Goal: Task Accomplishment & Management: Manage account settings

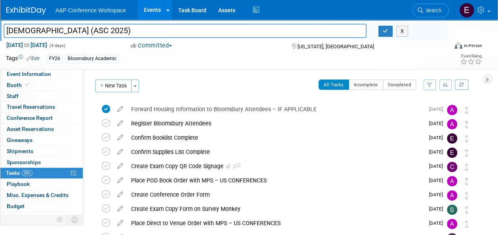
click at [161, 32] on input "[DEMOGRAPHIC_DATA] (ASC 2025)" at bounding box center [185, 31] width 363 height 14
type input "[DEMOGRAPHIC_DATA] (ASC 2024)"
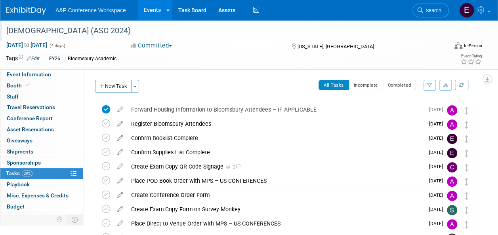
click at [162, 31] on div "[DEMOGRAPHIC_DATA] (ASC 2024)" at bounding box center [223, 31] width 438 height 14
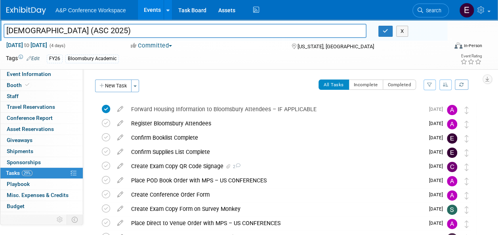
type input "[DEMOGRAPHIC_DATA] (ASC 2025)"
click at [360, 53] on div "Tags Edit FY26 Bloomsbury Academic" at bounding box center [203, 59] width 395 height 12
click at [383, 37] on div "[DEMOGRAPHIC_DATA] (ASC 2025) X" at bounding box center [223, 32] width 450 height 12
drag, startPoint x: 385, startPoint y: 31, endPoint x: 501, endPoint y: 2, distance: 120.2
click at [498, 2] on html "A&P Conference Workspace Events Add Event Bulk Upload Events Shareable Event Bo…" at bounding box center [249, 117] width 498 height 235
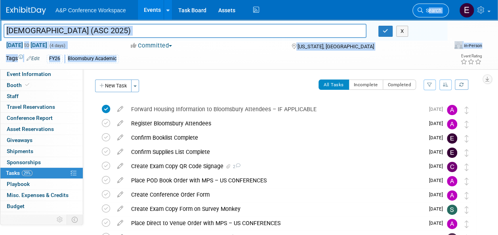
drag, startPoint x: 387, startPoint y: 55, endPoint x: 428, endPoint y: 10, distance: 61.8
click at [428, 10] on body "A&P Conference Workspace Events Add Event Bulk Upload Events Shareable Event Bo…" at bounding box center [249, 117] width 498 height 235
click at [428, 10] on span "Search" at bounding box center [432, 11] width 18 height 6
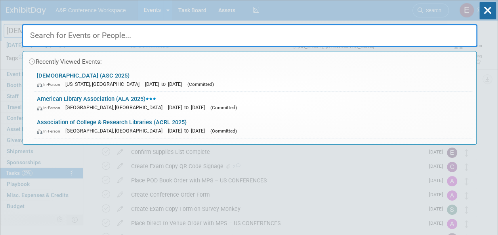
click at [200, 31] on input "text" at bounding box center [250, 35] width 456 height 23
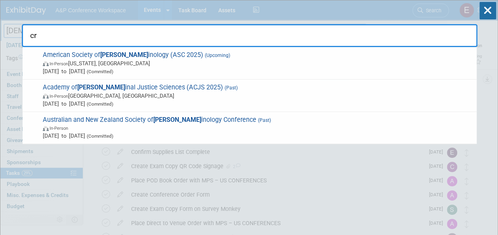
type input "c"
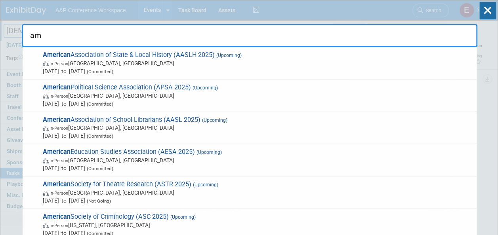
type input "a"
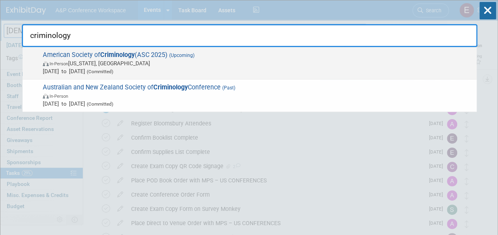
type input "criminology"
click at [184, 69] on span "[DATE] to [DATE] (Committed)" at bounding box center [258, 71] width 430 height 8
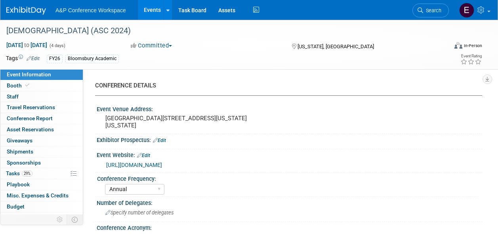
select select "Annual"
select select "Level 2"
select select "In-Person Booth"
select select "Criminology"
select select "Bloomsbury Academic"
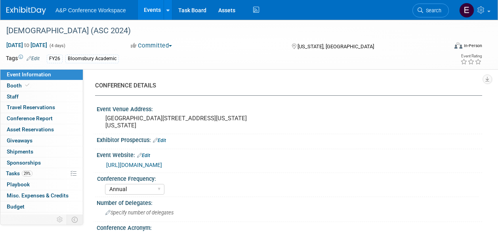
select select "[PERSON_NAME]"
select select "Networking/Commissioning"
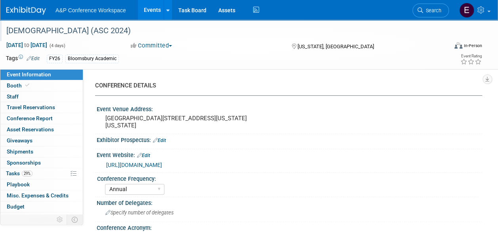
click at [162, 33] on div "[DEMOGRAPHIC_DATA] (ASC 2024)" at bounding box center [223, 31] width 438 height 14
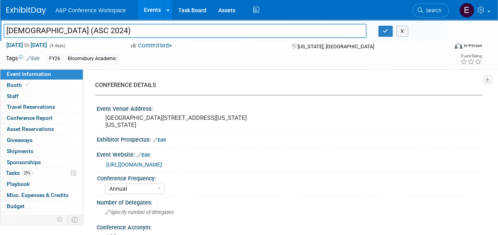
click at [162, 33] on input "[DEMOGRAPHIC_DATA] (ASC 2024)" at bounding box center [185, 31] width 363 height 14
type input "[DEMOGRAPHIC_DATA] (ASC 2025)"
click at [202, 57] on div "FY26 Bloomsbury Academic" at bounding box center [224, 59] width 354 height 9
click at [388, 33] on button "button" at bounding box center [386, 31] width 14 height 11
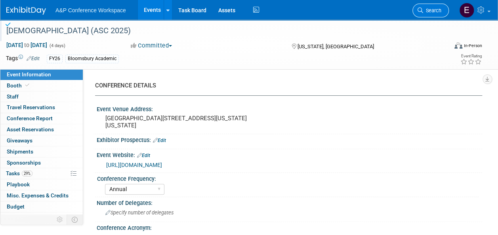
click at [435, 11] on span "Search" at bounding box center [432, 11] width 18 height 6
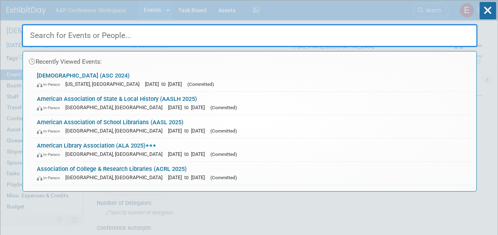
click at [372, 44] on input "text" at bounding box center [250, 35] width 456 height 23
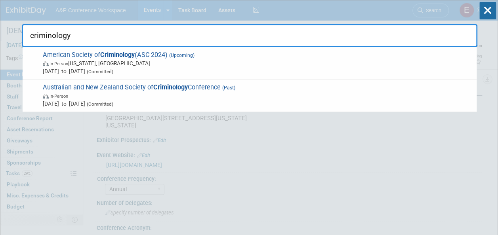
type input "criminology"
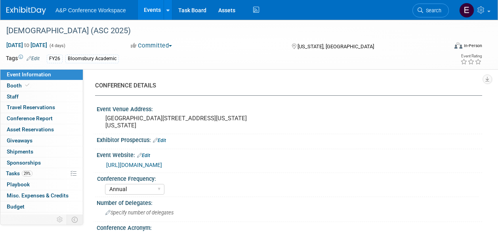
select select "Annual"
select select "Level 2"
select select "In-Person Booth"
select select "Criminology"
select select "Bloomsbury Academic"
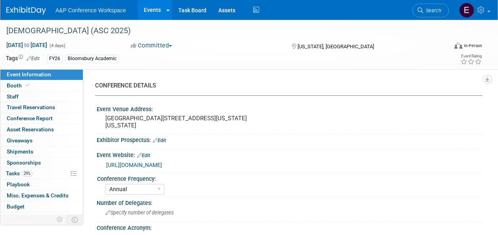
select select "[PERSON_NAME]"
select select "Networking/Commissioning"
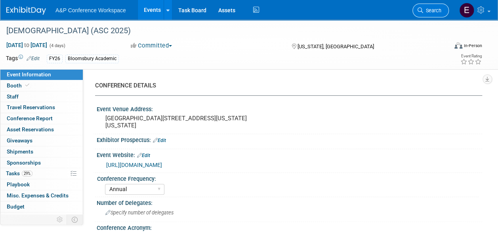
click at [432, 8] on span "Search" at bounding box center [432, 11] width 18 height 6
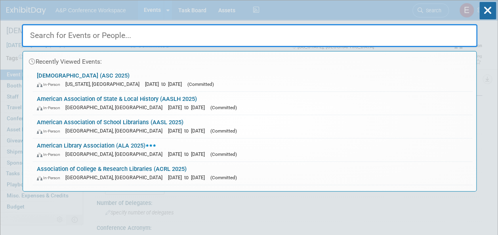
click at [333, 36] on input "text" at bounding box center [250, 35] width 456 height 23
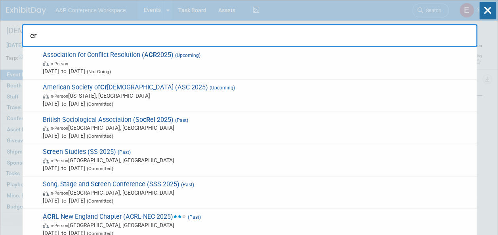
type input "c"
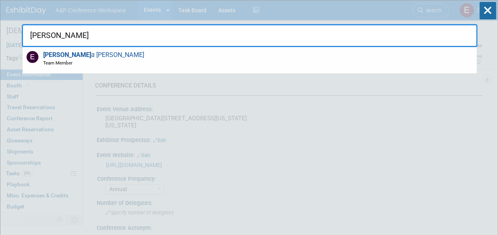
type input "erika"
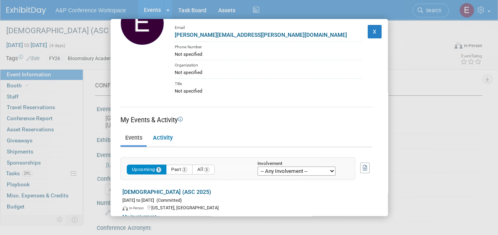
scroll to position [46, 0]
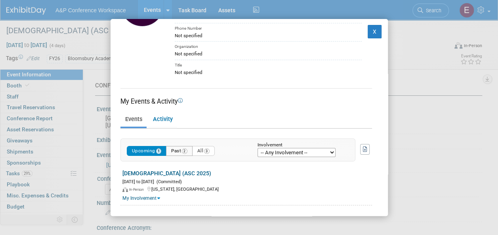
click at [178, 147] on button "Past 2" at bounding box center [179, 151] width 27 height 10
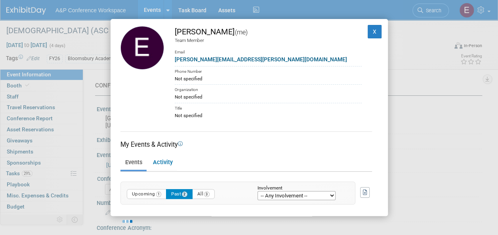
click at [230, 177] on td "Upcoming 1 Past 2 All 3 Involvement -- Any Involvement -- Created the event Tag…" at bounding box center [238, 189] width 235 height 31
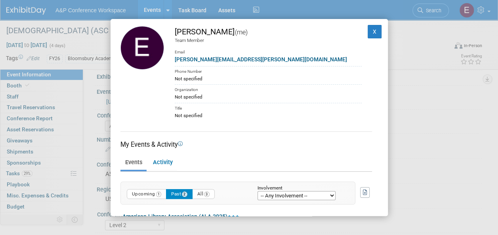
scroll to position [85, 0]
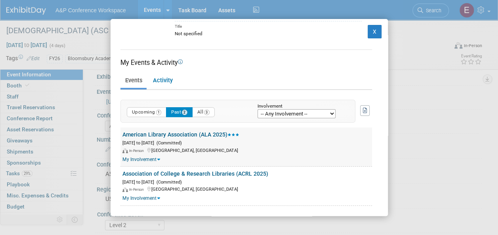
click at [151, 159] on link "My Involvement" at bounding box center [141, 160] width 38 height 6
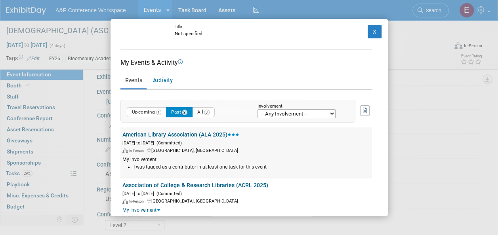
click at [151, 159] on div "My involvement:" at bounding box center [247, 160] width 250 height 7
click at [154, 210] on link "My Involvement" at bounding box center [141, 211] width 38 height 6
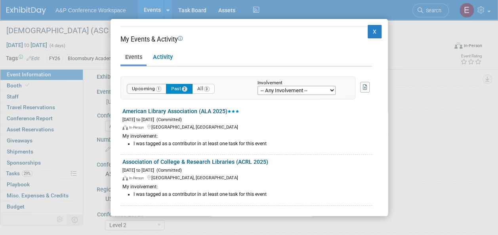
click at [157, 85] on button "Upcoming 1" at bounding box center [147, 89] width 40 height 10
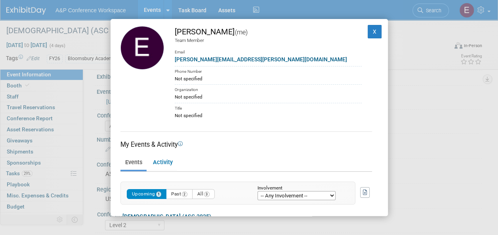
scroll to position [46, 0]
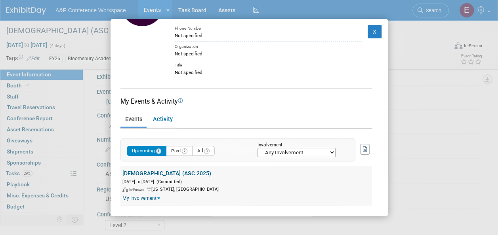
click at [146, 198] on link "My Involvement" at bounding box center [141, 199] width 38 height 6
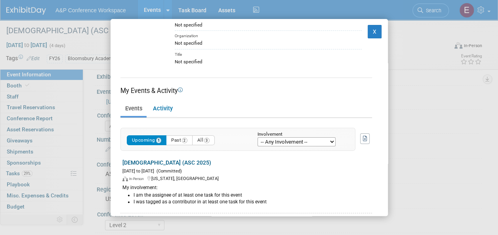
scroll to position [65, 0]
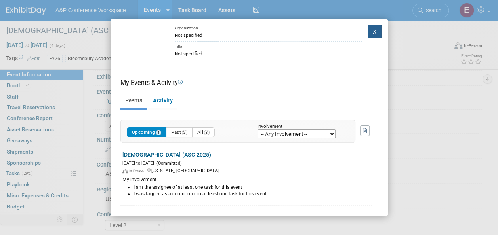
click at [371, 32] on button "X" at bounding box center [375, 31] width 14 height 13
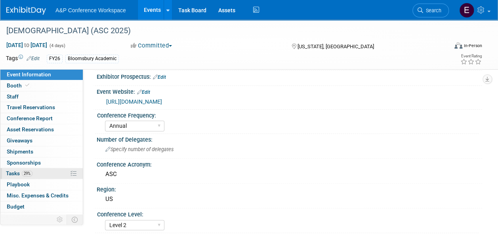
click at [31, 169] on link "29% Tasks 29%" at bounding box center [41, 173] width 82 height 11
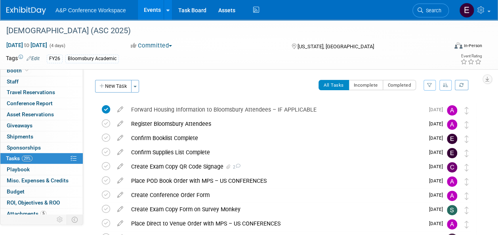
scroll to position [16, 0]
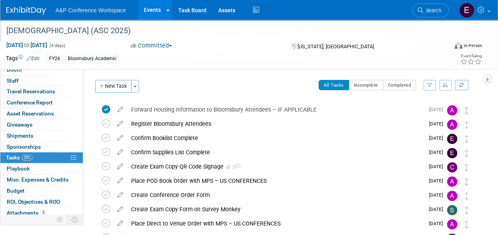
click at [196, 38] on div "[DEMOGRAPHIC_DATA] (ASC 2025)" at bounding box center [223, 31] width 438 height 14
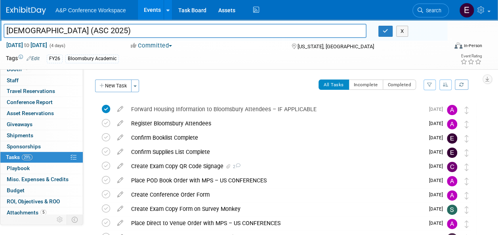
click at [211, 86] on div "All Tasks Incomplete Completed Filter by Assignee -- Select Assignee -- All una…" at bounding box center [310, 88] width 333 height 17
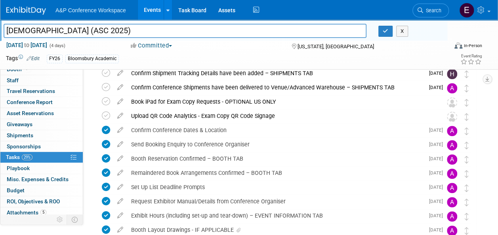
scroll to position [0, 0]
